Goal: Task Accomplishment & Management: Use online tool/utility

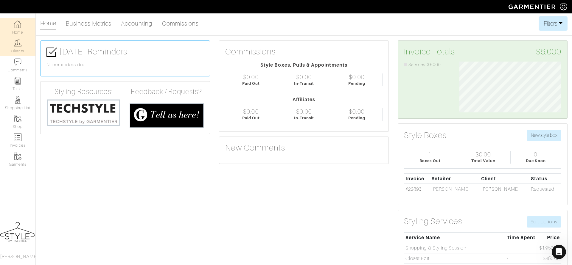
scroll to position [51, 111]
click at [23, 46] on link "Clients" at bounding box center [17, 46] width 35 height 19
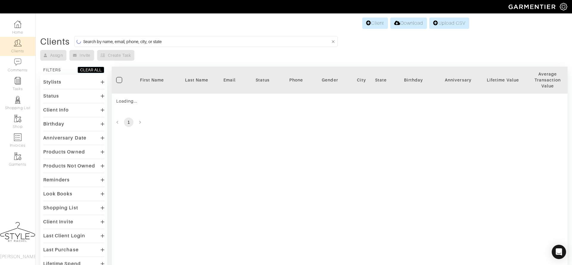
click at [190, 42] on input at bounding box center [206, 41] width 247 height 7
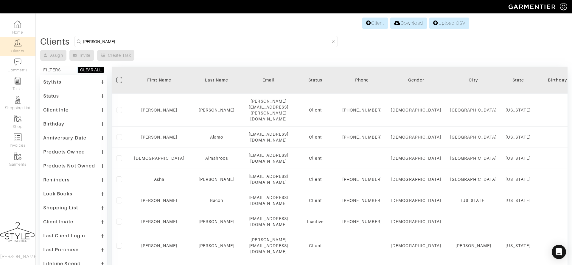
type input "maggie"
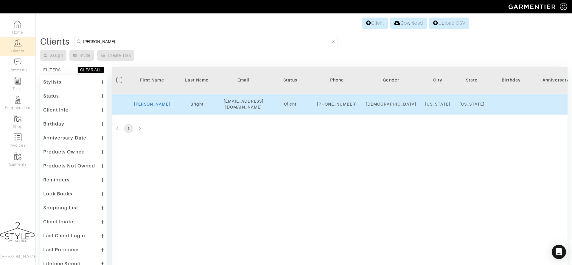
click at [150, 107] on link "[PERSON_NAME]" at bounding box center [152, 104] width 36 height 5
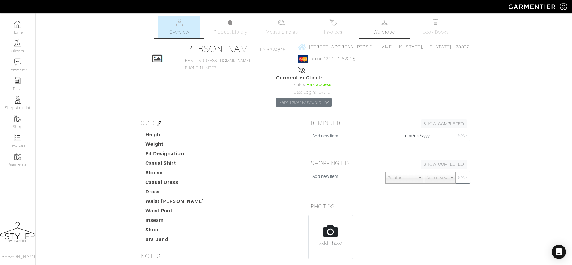
click at [380, 30] on span "Wardrobe" at bounding box center [384, 32] width 21 height 7
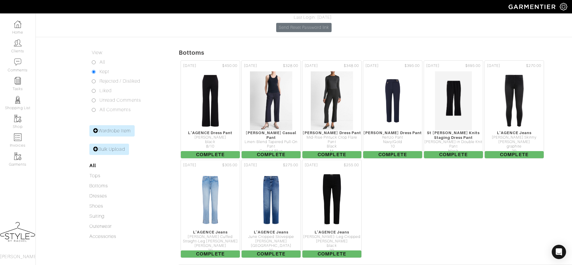
scroll to position [74, 0]
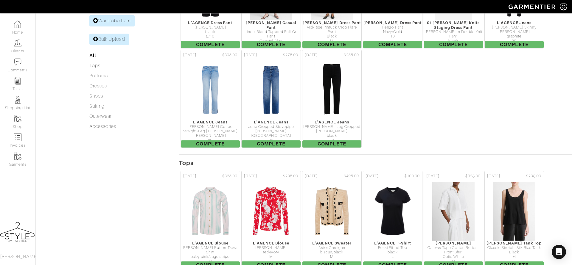
scroll to position [0, 0]
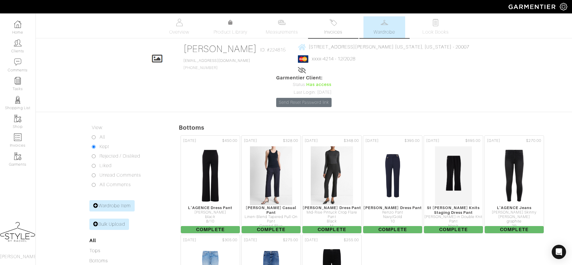
click at [321, 24] on link "Invoices" at bounding box center [333, 27] width 42 height 22
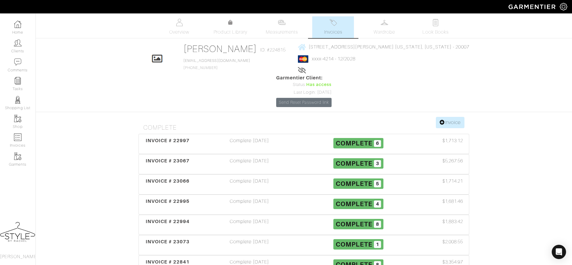
scroll to position [122, 0]
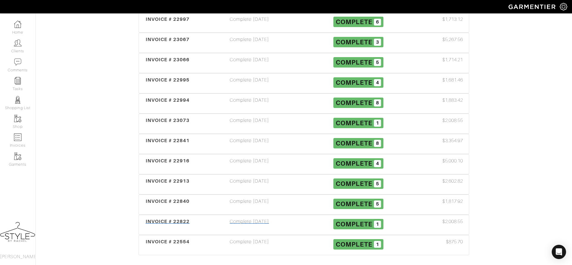
click at [183, 218] on div "INVOICE # 22822" at bounding box center [167, 225] width 55 height 14
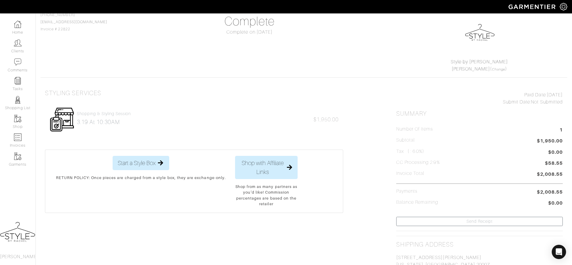
scroll to position [69, 0]
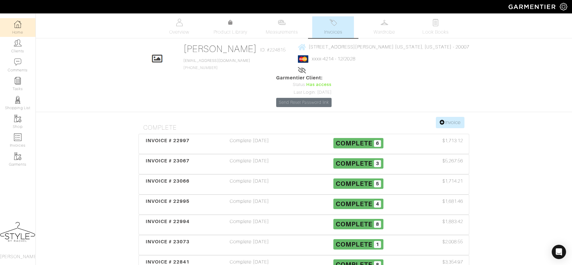
click at [24, 27] on link "Home" at bounding box center [17, 27] width 35 height 19
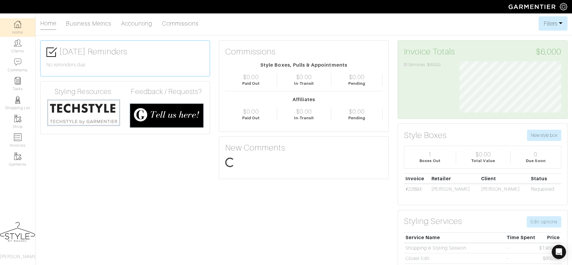
scroll to position [51, 111]
click at [16, 48] on link "Clients" at bounding box center [17, 46] width 35 height 19
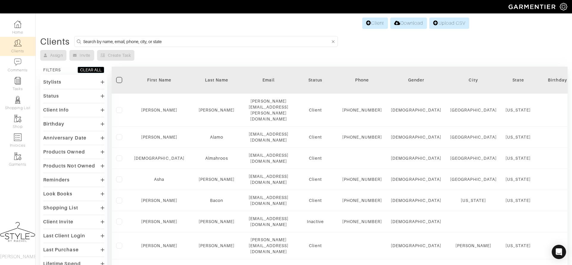
click at [169, 43] on input at bounding box center [206, 41] width 247 height 7
type input "ruth"
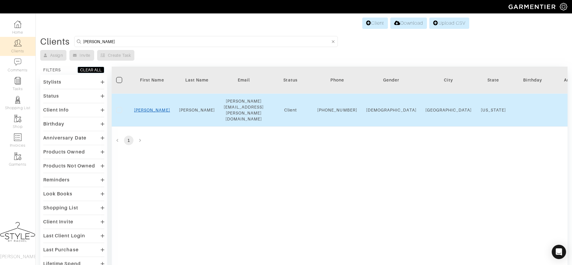
click at [149, 108] on link "Ruth" at bounding box center [152, 110] width 36 height 5
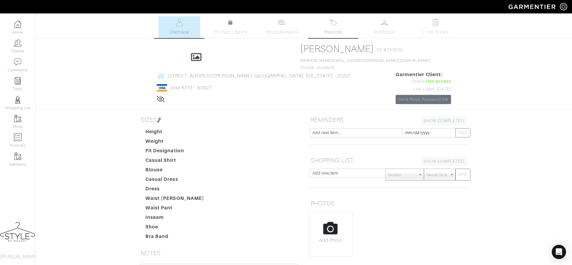
click at [336, 29] on span "Invoices" at bounding box center [333, 32] width 18 height 7
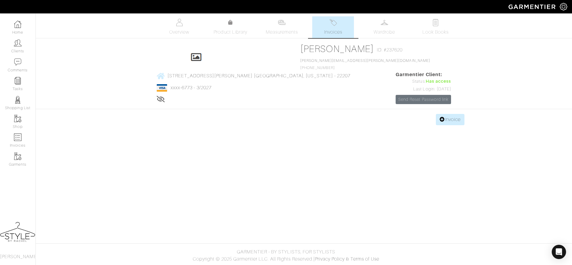
click at [448, 97] on body "Style by Rachel Catherine Bushera Home Clients Invoices Comments Reminders Styl…" at bounding box center [286, 132] width 572 height 265
click at [446, 114] on link "Invoice" at bounding box center [450, 119] width 29 height 11
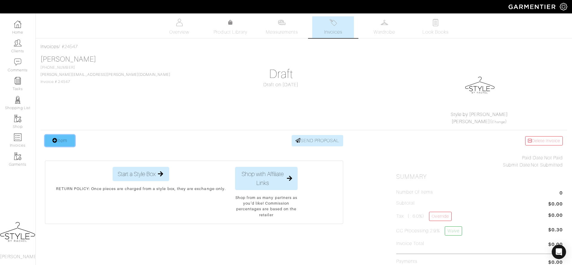
click at [58, 142] on link "Item" at bounding box center [60, 140] width 30 height 11
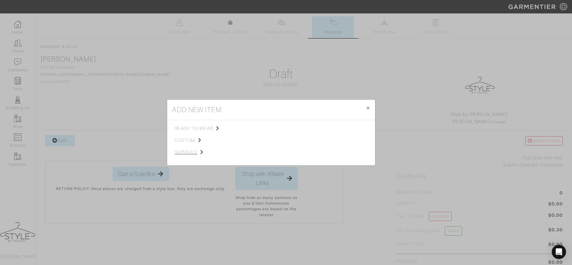
click at [189, 152] on span "services" at bounding box center [205, 152] width 60 height 7
click at [264, 129] on span "Styling Service" at bounding box center [257, 128] width 29 height 5
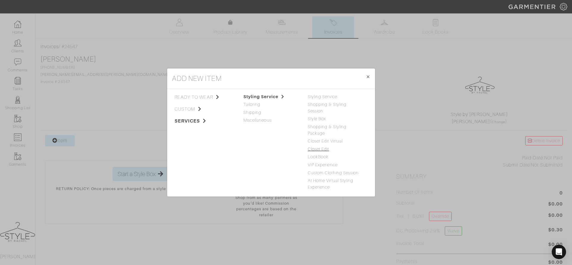
click at [316, 148] on link "Closet Edit" at bounding box center [318, 149] width 21 height 5
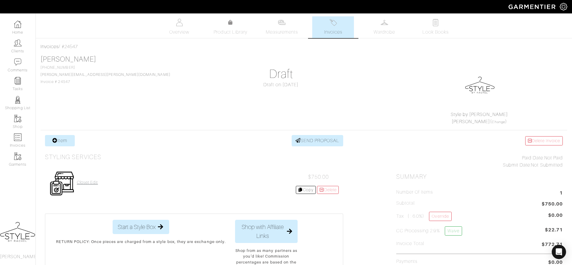
click at [93, 182] on h4 "Closet Edit" at bounding box center [87, 182] width 21 height 5
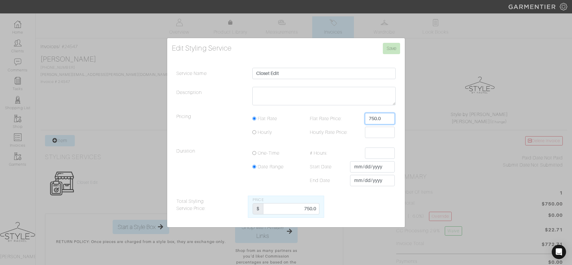
drag, startPoint x: 386, startPoint y: 118, endPoint x: 343, endPoint y: 116, distance: 42.7
click at [343, 116] on div "Flat Rate Price: 750.0" at bounding box center [350, 118] width 98 height 11
type input "850"
drag, startPoint x: 304, startPoint y: 211, endPoint x: 325, endPoint y: 210, distance: 20.6
click at [325, 210] on div "Total Styling Service Price: Price $ 750.0" at bounding box center [286, 207] width 228 height 22
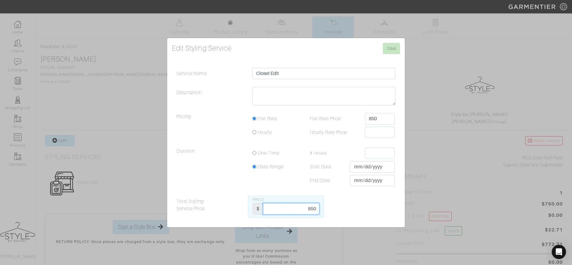
type input "850"
click at [302, 100] on textarea "Description" at bounding box center [323, 96] width 143 height 18
type textarea "clo"
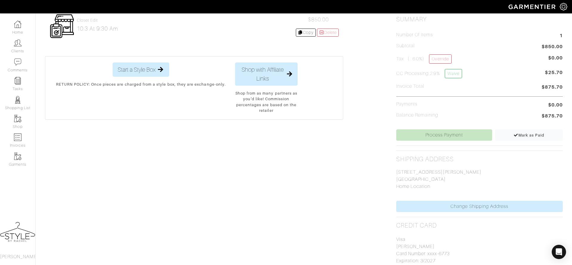
scroll to position [192, 0]
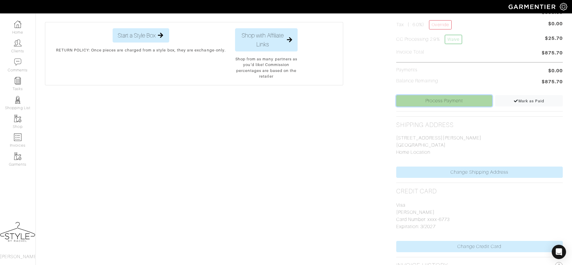
click at [445, 97] on link "Process Payment" at bounding box center [444, 100] width 96 height 11
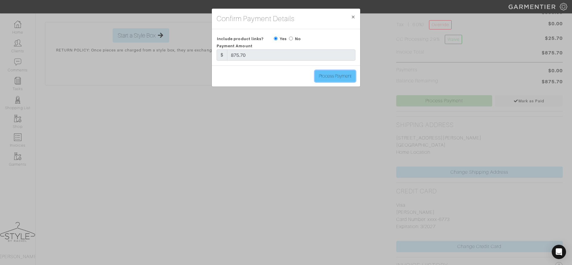
click at [335, 77] on input "Process Payment" at bounding box center [335, 76] width 41 height 11
type input "Process Payment"
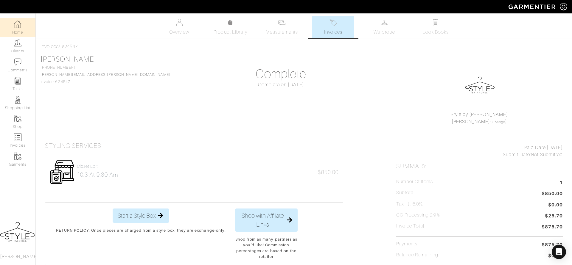
click at [27, 32] on link "Home" at bounding box center [17, 27] width 35 height 19
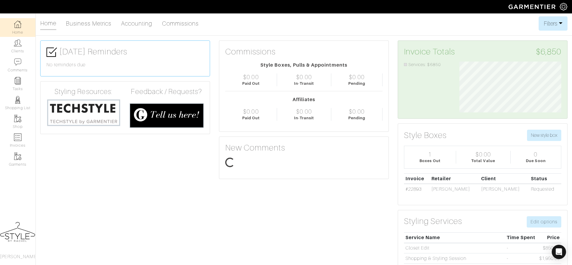
scroll to position [51, 111]
click at [20, 26] on img at bounding box center [17, 24] width 7 height 7
click at [15, 44] on img at bounding box center [17, 42] width 7 height 7
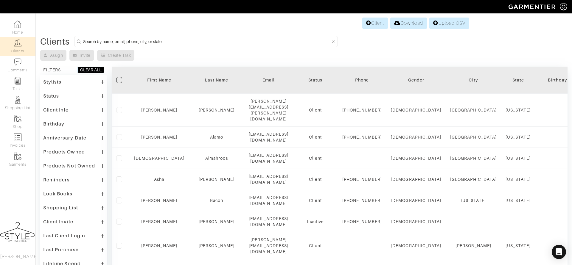
click at [213, 43] on input at bounding box center [206, 41] width 247 height 7
type input "ruth"
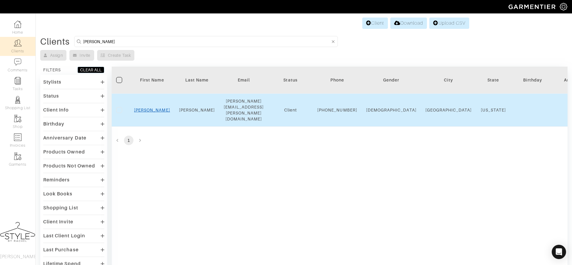
click at [151, 108] on link "Ruth" at bounding box center [152, 110] width 36 height 5
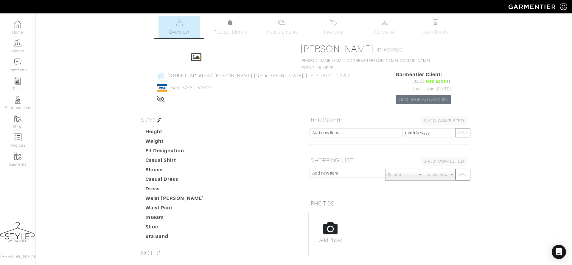
click at [252, 21] on ul "Overview Product Library Measurements Invoices Wardrobe Look Books" at bounding box center [304, 27] width 315 height 22
click at [232, 27] on link "Product Library" at bounding box center [231, 27] width 42 height 17
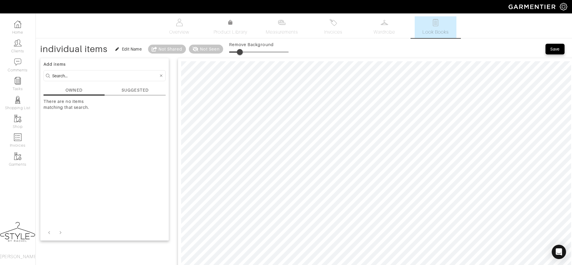
drag, startPoint x: 231, startPoint y: 51, endPoint x: 241, endPoint y: 49, distance: 10.3
click at [241, 49] on span at bounding box center [240, 52] width 6 height 6
type input "33"
drag, startPoint x: 241, startPoint y: 49, endPoint x: 250, endPoint y: 49, distance: 8.7
click at [250, 49] on span at bounding box center [249, 52] width 6 height 6
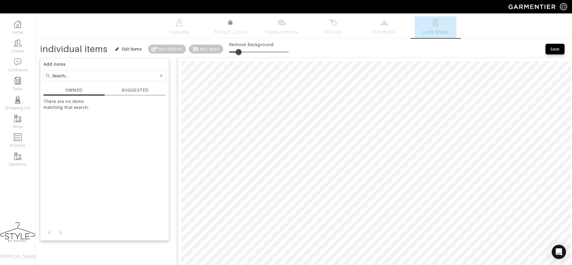
drag, startPoint x: 228, startPoint y: 52, endPoint x: 240, endPoint y: 52, distance: 12.2
click at [240, 52] on span at bounding box center [239, 52] width 6 height 6
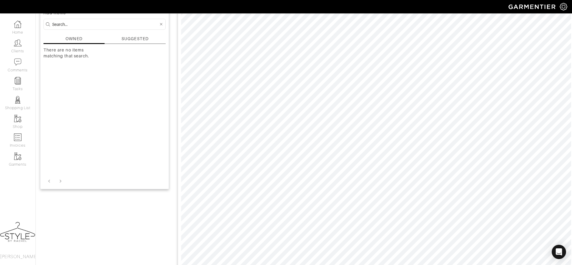
scroll to position [80, 0]
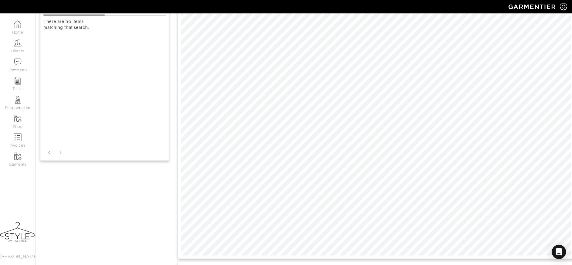
type input "33"
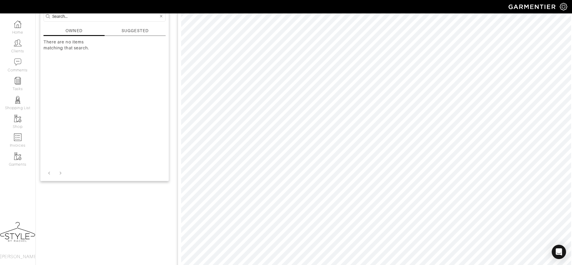
scroll to position [72, 0]
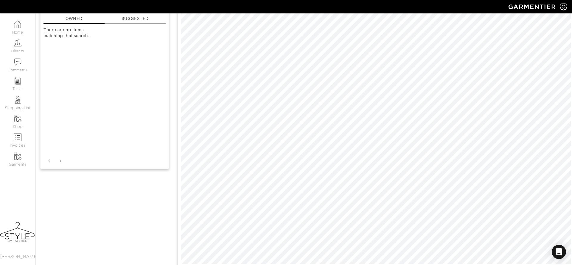
click at [196, 265] on html "Style by [PERSON_NAME] [PERSON_NAME] Home Clients Invoices Comments Reminders S…" at bounding box center [286, 223] width 572 height 591
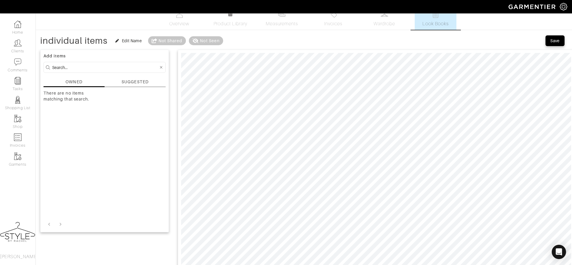
scroll to position [0, 0]
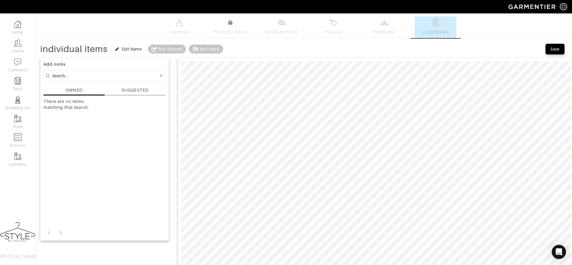
click at [118, 89] on div "SUGGESTED" at bounding box center [135, 91] width 61 height 8
click at [431, 31] on span "Look Books" at bounding box center [435, 32] width 27 height 7
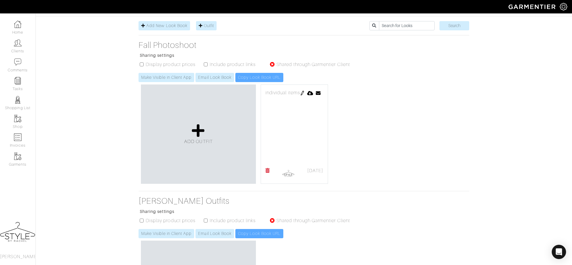
scroll to position [93, 0]
click at [300, 91] on img at bounding box center [302, 93] width 5 height 5
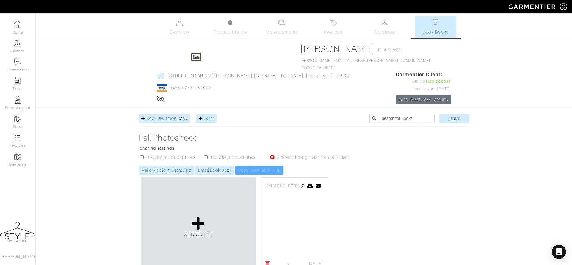
scroll to position [93, 0]
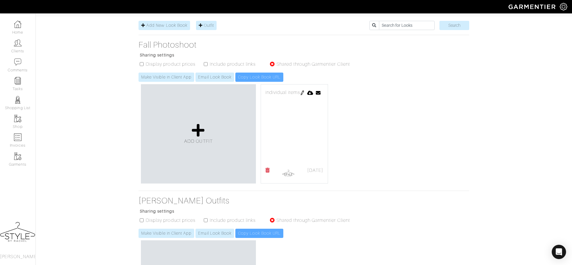
click at [266, 167] on link at bounding box center [267, 173] width 4 height 12
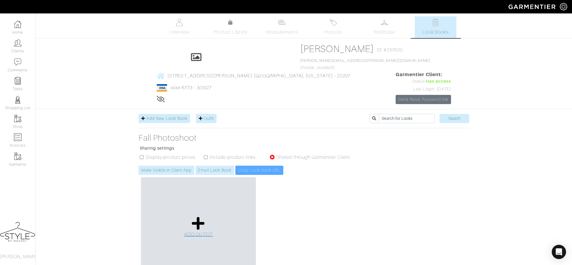
click at [196, 217] on icon at bounding box center [198, 224] width 13 height 14
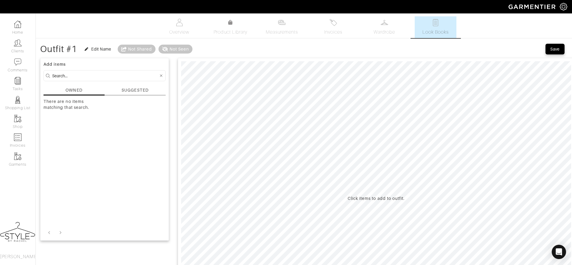
click at [128, 93] on div "SUGGESTED" at bounding box center [135, 91] width 61 height 8
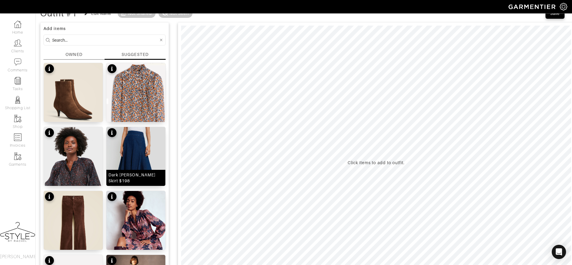
scroll to position [36, 0]
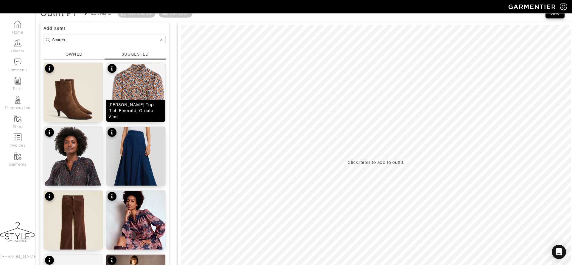
click at [137, 72] on img at bounding box center [135, 101] width 59 height 77
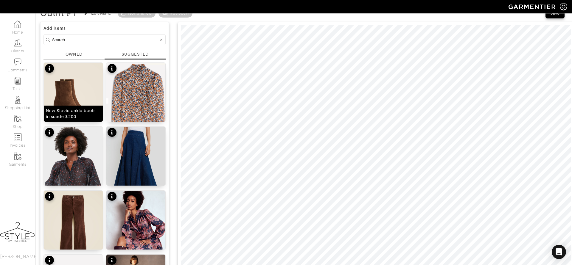
click at [95, 84] on img at bounding box center [73, 100] width 59 height 74
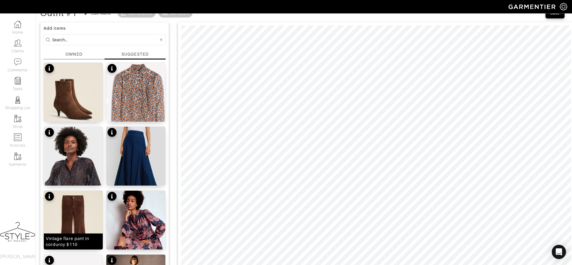
click at [69, 218] on img at bounding box center [73, 228] width 59 height 74
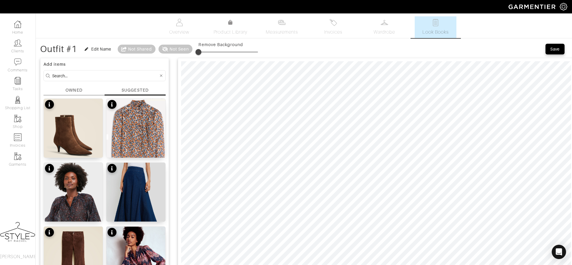
scroll to position [0, 0]
type input "52"
drag, startPoint x: 202, startPoint y: 51, endPoint x: 231, endPoint y: 51, distance: 28.9
click at [231, 51] on span at bounding box center [229, 52] width 6 height 6
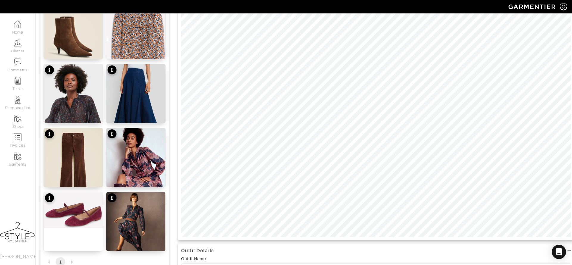
click at [321, 245] on div "Outfit Details Outfit Name Outfit #1 Outfit Description for Customer (optional)…" at bounding box center [376, 211] width 397 height 508
click at [168, 253] on div "Add items OWNED SUGGESTED New Stevie ankle boots in suede $200 Helena Cotton To…" at bounding box center [303, 211] width 527 height 508
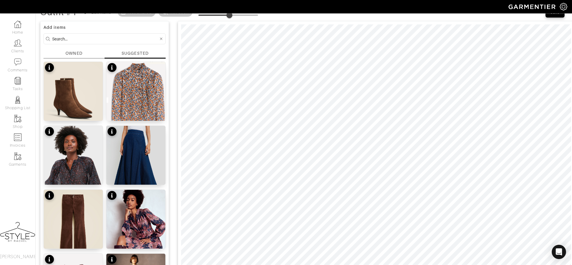
scroll to position [10, 0]
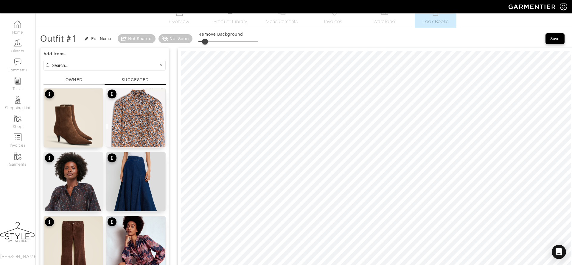
type input "10"
drag, startPoint x: 230, startPoint y: 41, endPoint x: 206, endPoint y: 34, distance: 25.5
click at [206, 34] on div "Remove Background" at bounding box center [228, 38] width 60 height 15
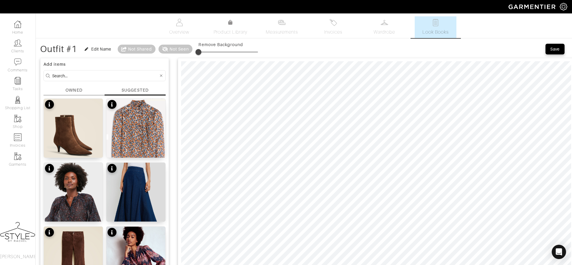
scroll to position [1, 0]
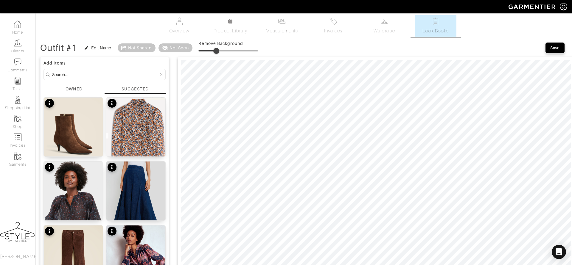
type input "34"
drag, startPoint x: 201, startPoint y: 52, endPoint x: 220, endPoint y: 49, distance: 19.2
click at [220, 49] on span at bounding box center [219, 51] width 6 height 6
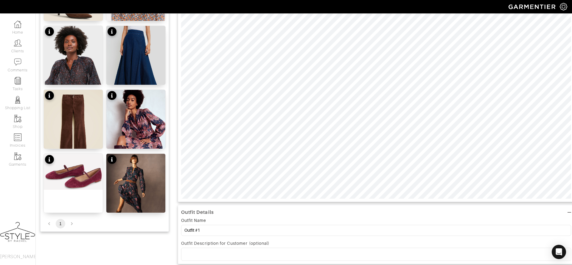
scroll to position [138, 0]
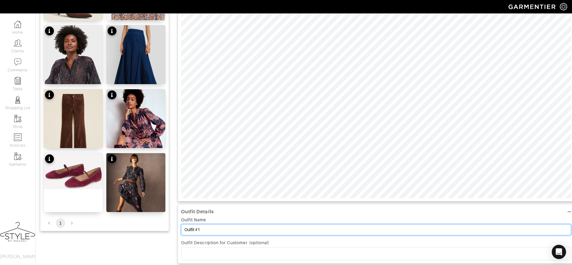
drag, startPoint x: 211, startPoint y: 229, endPoint x: 154, endPoint y: 225, distance: 56.8
click at [154, 225] on div "Add items OWNED SUGGESTED New Stevie ankle boots in suede $200 Helena Cotton To…" at bounding box center [303, 171] width 527 height 508
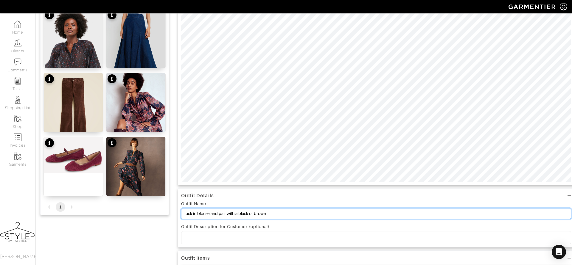
scroll to position [154, 0]
drag, startPoint x: 251, startPoint y: 215, endPoint x: 240, endPoint y: 214, distance: 10.7
click at [240, 214] on input "tuck in blouse and pair with a black or brown" at bounding box center [376, 213] width 390 height 11
click at [278, 215] on input "tuck in blouse and pair with a nude or brown" at bounding box center [376, 213] width 390 height 11
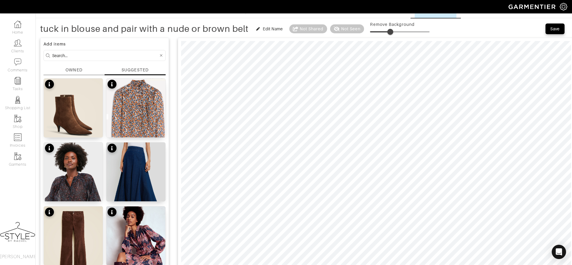
scroll to position [16, 0]
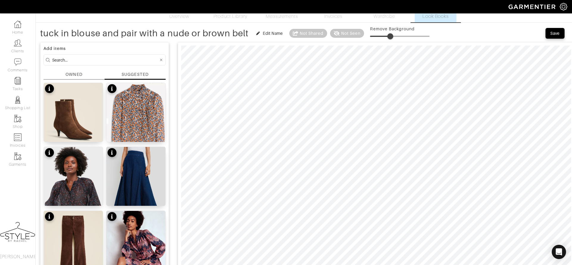
type input "tuck in blouse and pair with a nude or brown belt"
click at [558, 31] on div "Save" at bounding box center [555, 33] width 10 height 6
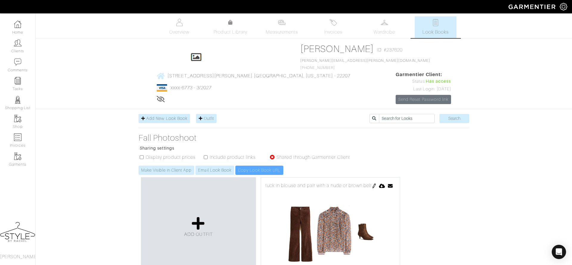
scroll to position [20, 0]
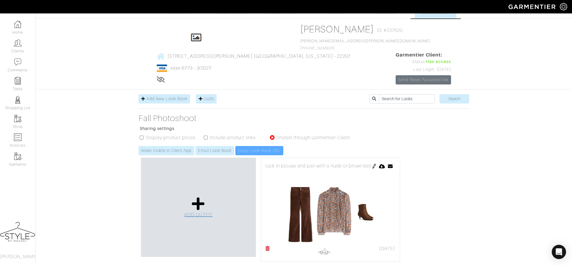
click at [198, 197] on icon at bounding box center [198, 204] width 13 height 14
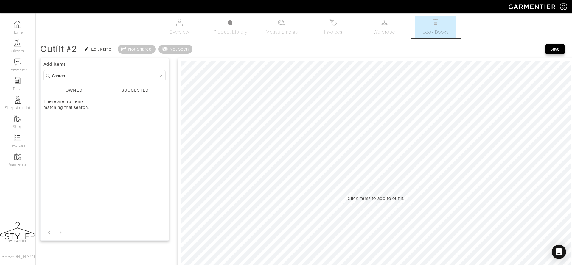
click at [132, 87] on div "SUGGESTED" at bounding box center [135, 90] width 27 height 6
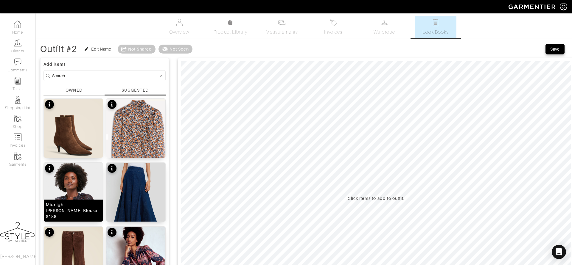
scroll to position [108, 0]
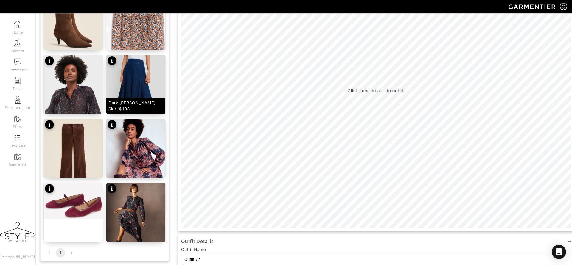
click at [133, 68] on img at bounding box center [135, 99] width 59 height 88
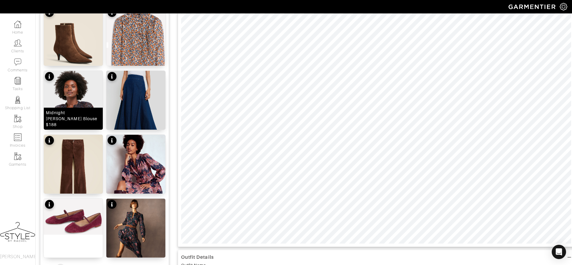
click at [72, 109] on img at bounding box center [73, 115] width 59 height 88
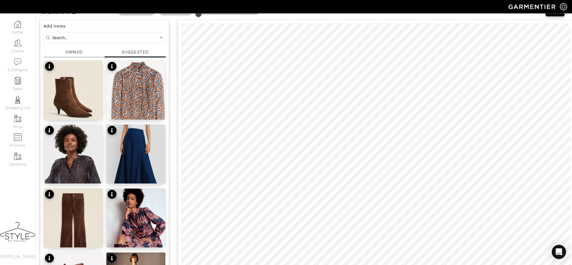
click at [480, 265] on html "Style by Rachel Catherine Bushera Home Clients Invoices Comments Reminders Styl…" at bounding box center [286, 234] width 572 height 544
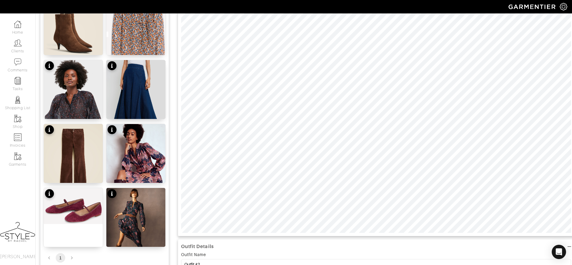
scroll to position [104, 0]
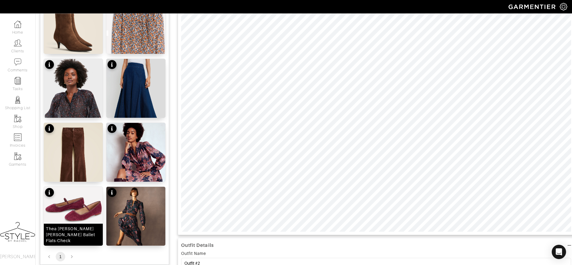
click at [76, 206] on img at bounding box center [73, 205] width 59 height 36
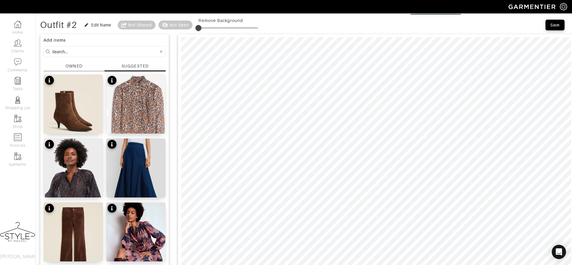
scroll to position [26, 0]
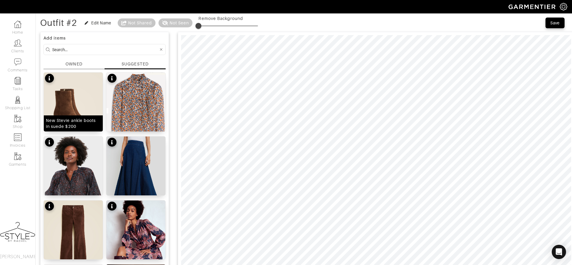
click at [78, 99] on img at bounding box center [73, 110] width 59 height 74
click at [553, 23] on div "Save" at bounding box center [555, 23] width 10 height 6
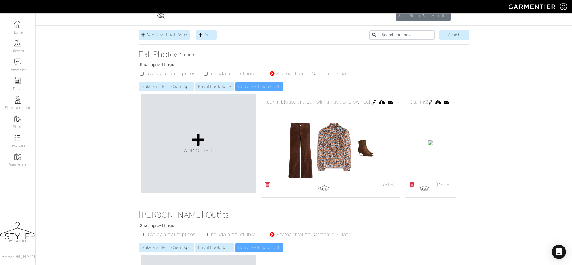
scroll to position [85, 0]
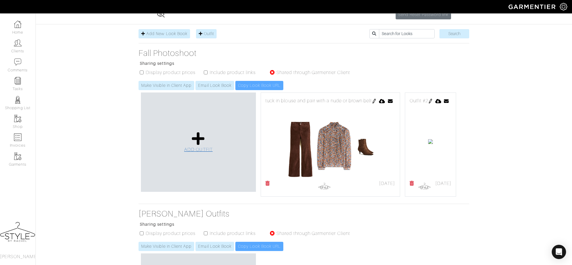
click at [206, 132] on link "ADD OUTFIT" at bounding box center [198, 143] width 29 height 22
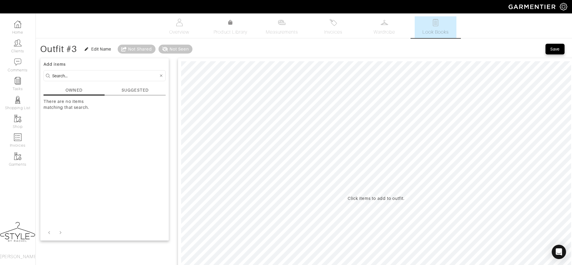
click at [142, 89] on div "SUGGESTED" at bounding box center [135, 90] width 27 height 6
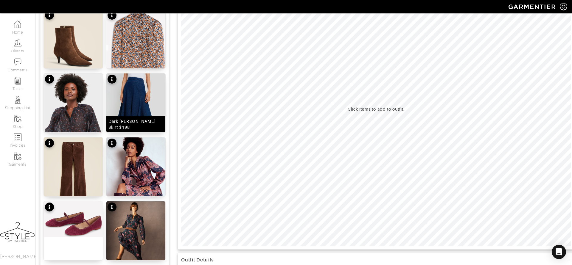
scroll to position [90, 0]
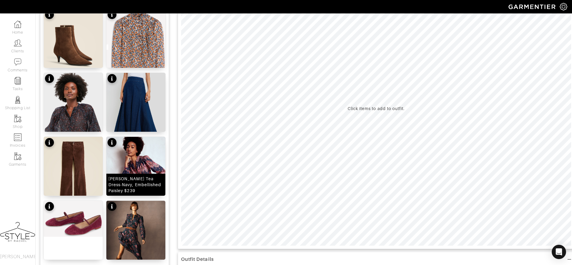
click at [136, 159] on img at bounding box center [135, 175] width 59 height 76
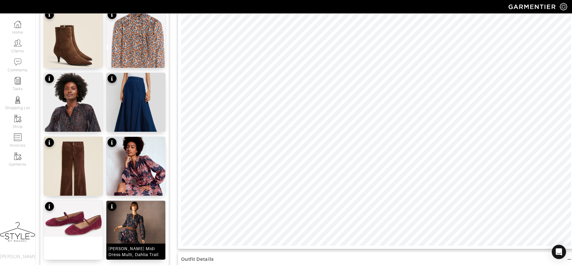
click at [142, 238] on img at bounding box center [135, 239] width 59 height 76
click at [333, 246] on div at bounding box center [376, 108] width 397 height 281
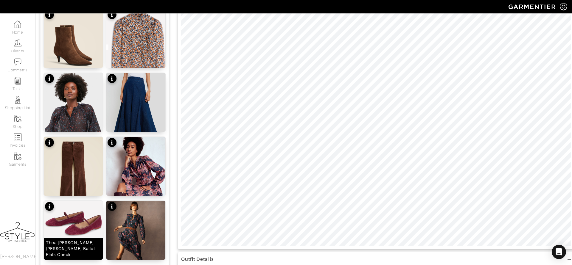
click at [85, 219] on img at bounding box center [73, 219] width 59 height 36
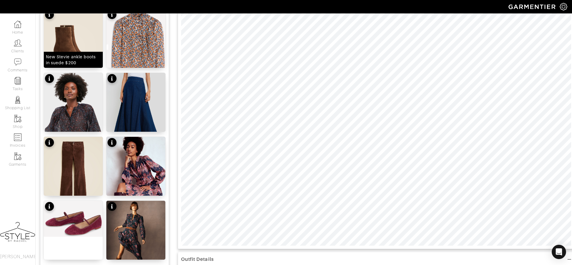
click at [78, 50] on img at bounding box center [73, 46] width 59 height 74
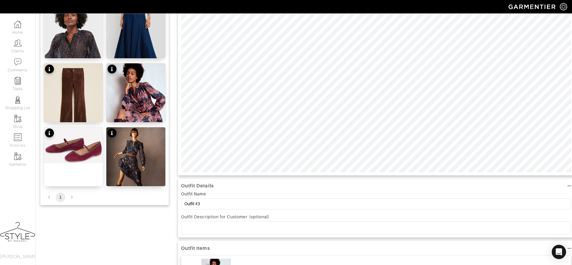
scroll to position [173, 0]
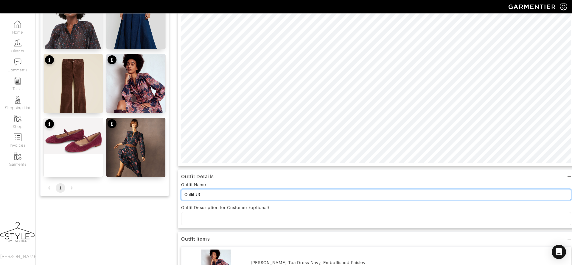
drag, startPoint x: 204, startPoint y: 194, endPoint x: 154, endPoint y: 194, distance: 49.5
click at [154, 194] on div "Add items OWNED SUGGESTED New Stevie ankle boots in suede $200 Helena Cotton To…" at bounding box center [303, 159] width 527 height 555
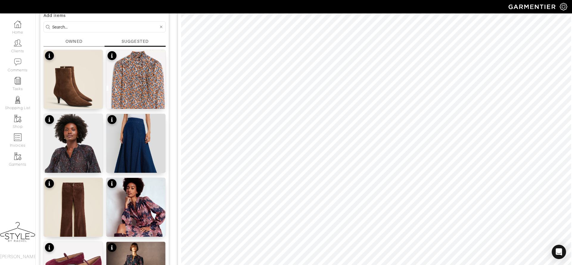
scroll to position [0, 0]
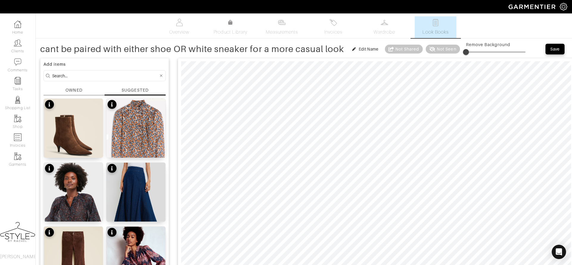
type input "cant be paired with either shoe OR white sneaker for a more casual look"
click at [555, 51] on div "Save" at bounding box center [555, 49] width 10 height 6
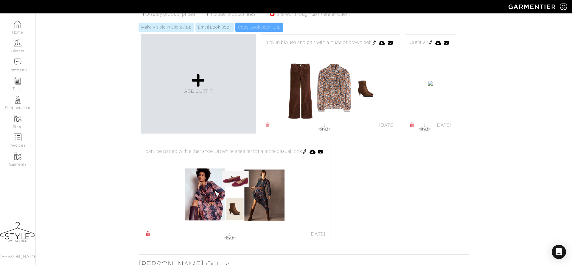
scroll to position [153, 0]
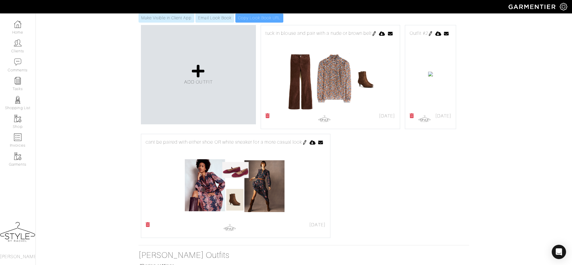
click at [428, 36] on img at bounding box center [430, 33] width 5 height 5
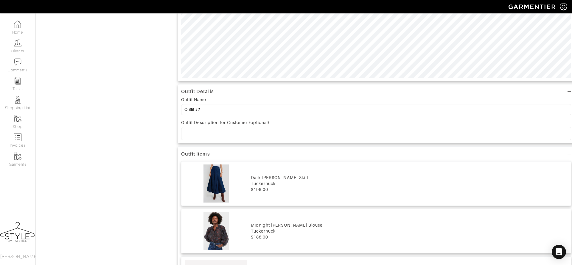
scroll to position [256, 0]
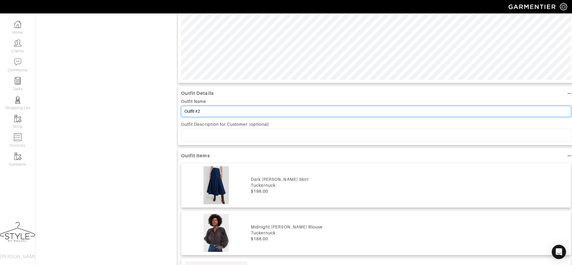
drag, startPoint x: 205, startPoint y: 110, endPoint x: 164, endPoint y: 97, distance: 43.4
click at [164, 97] on div "Add items OWNED SUGGESTED There are no items matching that search. Outfit Detai…" at bounding box center [303, 76] width 527 height 555
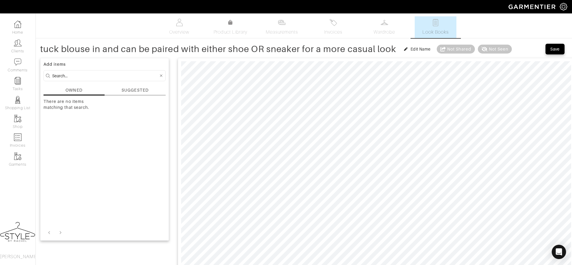
type input "tuck blouse in and can be paired with either shoe OR sneaker for a more casual …"
click at [552, 49] on div "Save" at bounding box center [555, 49] width 10 height 6
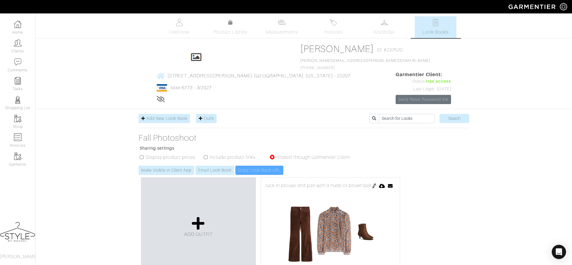
click at [141, 156] on input "checkbox" at bounding box center [142, 158] width 4 height 4
checkbox input "true"
click at [205, 156] on input "checkbox" at bounding box center [206, 158] width 4 height 4
checkbox input "true"
click at [213, 166] on link "Email Look Book" at bounding box center [214, 170] width 39 height 9
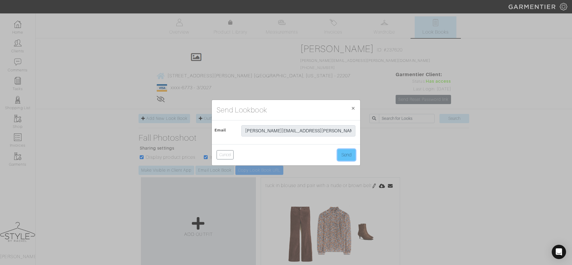
click at [350, 156] on button "Send" at bounding box center [347, 155] width 18 height 11
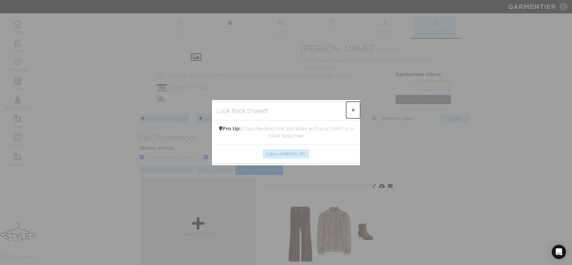
click at [353, 111] on span "×" at bounding box center [353, 110] width 4 height 8
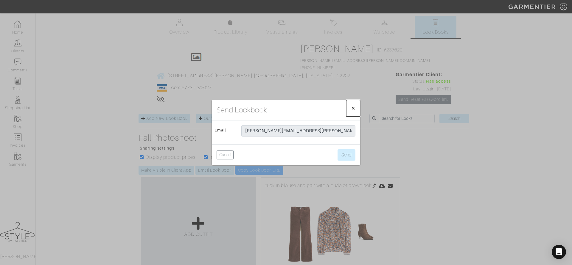
click at [352, 106] on span "×" at bounding box center [353, 108] width 4 height 8
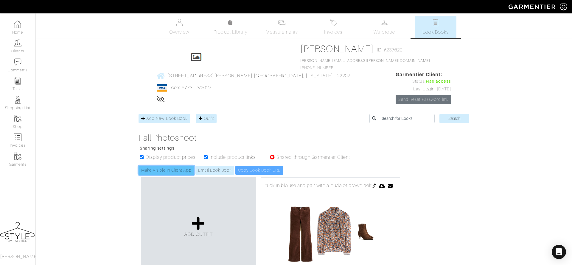
click at [175, 166] on link "Make Visible in Client App" at bounding box center [167, 170] width 56 height 9
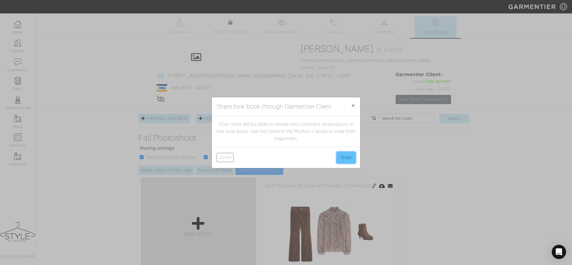
click at [345, 159] on button "Share" at bounding box center [346, 157] width 19 height 11
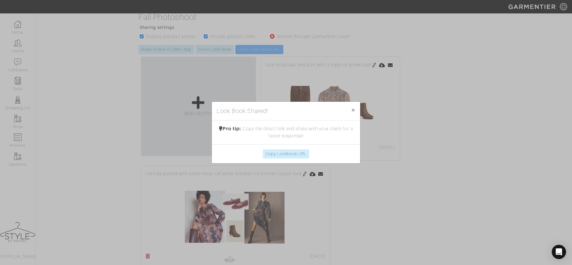
scroll to position [122, 0]
click at [354, 110] on span "×" at bounding box center [353, 110] width 4 height 8
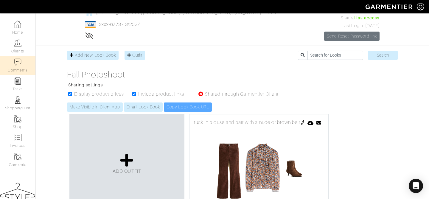
scroll to position [0, 0]
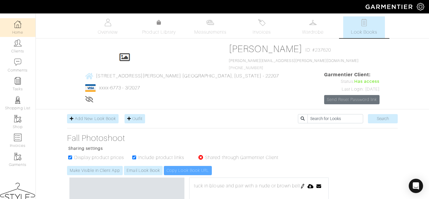
click at [21, 23] on img at bounding box center [17, 24] width 7 height 7
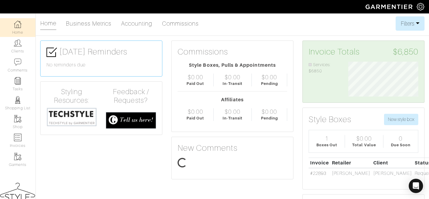
scroll to position [35, 79]
